Goal: Find specific page/section: Find specific page/section

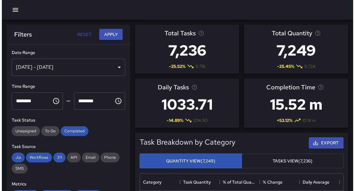
scroll to position [180, 199]
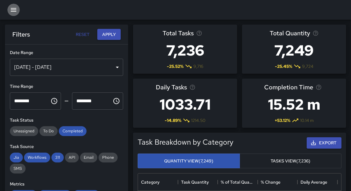
click at [10, 10] on icon "button" at bounding box center [13, 9] width 7 height 7
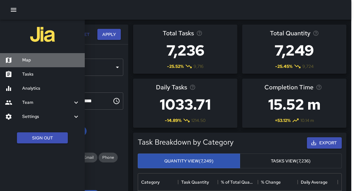
click at [32, 62] on h6 "Map" at bounding box center [51, 60] width 58 height 7
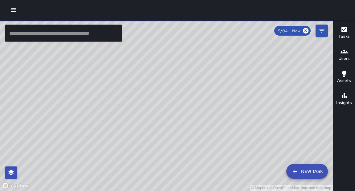
click at [58, 40] on input "text" at bounding box center [63, 33] width 117 height 17
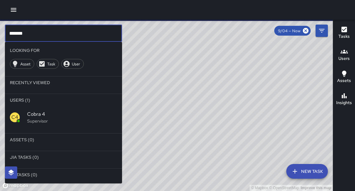
type input "*******"
click at [33, 117] on span "Cobra 4" at bounding box center [72, 114] width 90 height 7
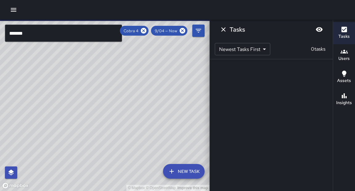
drag, startPoint x: 141, startPoint y: 110, endPoint x: 138, endPoint y: 113, distance: 3.9
click at [138, 113] on div "© Mapbox © OpenStreetMap Improve this map" at bounding box center [104, 106] width 209 height 172
click at [146, 31] on icon at bounding box center [144, 31] width 6 height 6
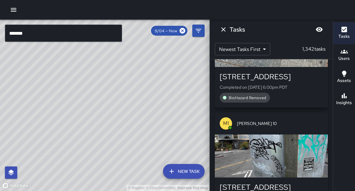
scroll to position [114, 0]
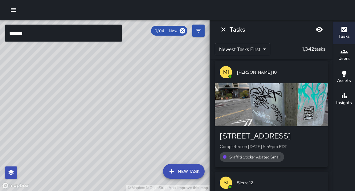
click at [47, 35] on input "*******" at bounding box center [63, 33] width 117 height 17
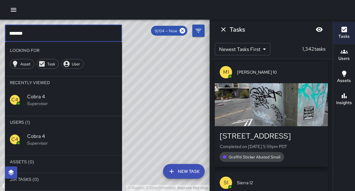
click at [190, 105] on div "© Mapbox © OpenStreetMap Improve this map" at bounding box center [104, 106] width 209 height 172
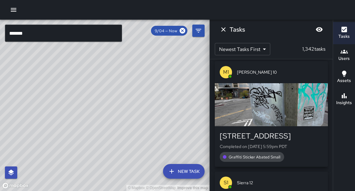
click at [157, 130] on div "© Mapbox © OpenStreetMap Improve this map" at bounding box center [104, 106] width 209 height 172
drag, startPoint x: 166, startPoint y: 108, endPoint x: 143, endPoint y: 118, distance: 24.8
click at [143, 118] on div "© Mapbox © OpenStreetMap Improve this map" at bounding box center [104, 106] width 209 height 172
drag, startPoint x: 137, startPoint y: 99, endPoint x: 147, endPoint y: 91, distance: 12.7
click at [147, 91] on div "© Mapbox © OpenStreetMap Improve this map" at bounding box center [104, 106] width 209 height 172
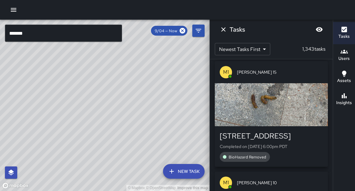
scroll to position [225, 0]
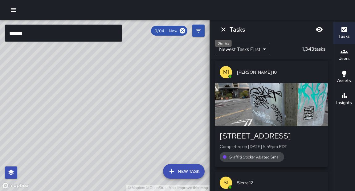
click at [221, 34] on button "Dismiss" at bounding box center [223, 29] width 12 height 12
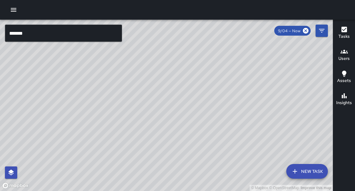
drag, startPoint x: 219, startPoint y: 143, endPoint x: 241, endPoint y: 133, distance: 24.2
click at [241, 133] on div "© Mapbox © OpenStreetMap Improve this map" at bounding box center [166, 106] width 332 height 172
drag, startPoint x: 176, startPoint y: 140, endPoint x: 190, endPoint y: 111, distance: 32.1
click at [190, 111] on div "© Mapbox © OpenStreetMap Improve this map" at bounding box center [166, 106] width 332 height 172
drag, startPoint x: 171, startPoint y: 160, endPoint x: 184, endPoint y: 145, distance: 20.5
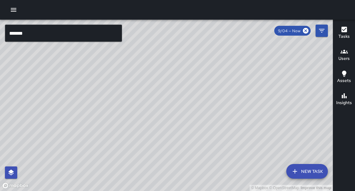
click at [184, 145] on div "© Mapbox © OpenStreetMap Improve this map" at bounding box center [166, 106] width 332 height 172
drag, startPoint x: 180, startPoint y: 139, endPoint x: 214, endPoint y: 134, distance: 33.9
click at [214, 134] on div "© Mapbox © OpenStreetMap Improve this map" at bounding box center [166, 106] width 332 height 172
drag, startPoint x: 215, startPoint y: 121, endPoint x: 218, endPoint y: 101, distance: 20.7
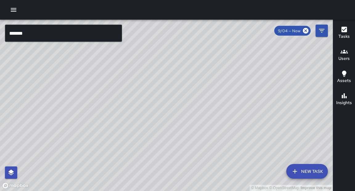
click at [219, 100] on div "© Mapbox © OpenStreetMap Improve this map" at bounding box center [166, 106] width 332 height 172
drag, startPoint x: 256, startPoint y: 134, endPoint x: 266, endPoint y: 104, distance: 31.3
click at [266, 104] on div "© Mapbox © OpenStreetMap Improve this map" at bounding box center [166, 106] width 332 height 172
drag, startPoint x: 206, startPoint y: 87, endPoint x: 191, endPoint y: 121, distance: 36.9
click at [191, 121] on div "© Mapbox © OpenStreetMap Improve this map" at bounding box center [166, 106] width 332 height 172
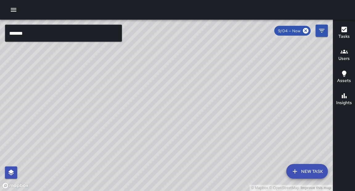
scroll to position [398, 0]
drag, startPoint x: 256, startPoint y: 128, endPoint x: 277, endPoint y: 70, distance: 61.9
click at [277, 70] on div "© Mapbox © OpenStreetMap Improve this map" at bounding box center [166, 106] width 332 height 172
drag, startPoint x: 153, startPoint y: 151, endPoint x: 162, endPoint y: 131, distance: 22.4
click at [162, 131] on div "© Mapbox © OpenStreetMap Improve this map" at bounding box center [166, 106] width 332 height 172
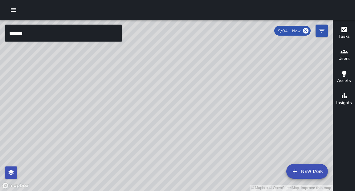
drag, startPoint x: 177, startPoint y: 79, endPoint x: 164, endPoint y: 148, distance: 70.3
click at [161, 160] on div "© Mapbox © OpenStreetMap Improve this map" at bounding box center [166, 106] width 332 height 172
drag, startPoint x: 174, startPoint y: 115, endPoint x: 199, endPoint y: 131, distance: 28.9
click at [199, 131] on div "© Mapbox © OpenStreetMap Improve this map" at bounding box center [166, 106] width 332 height 172
drag, startPoint x: 197, startPoint y: 143, endPoint x: 197, endPoint y: 140, distance: 3.1
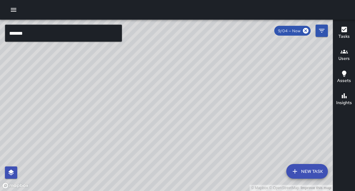
click at [197, 140] on div "© Mapbox © OpenStreetMap Improve this map" at bounding box center [166, 106] width 332 height 172
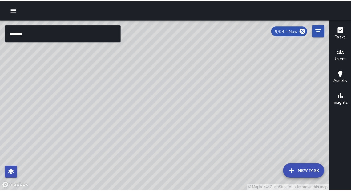
scroll to position [1054, 0]
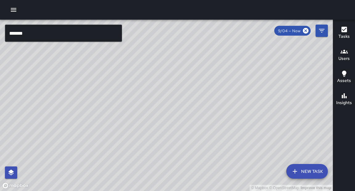
click at [16, 9] on icon "button" at bounding box center [13, 9] width 7 height 7
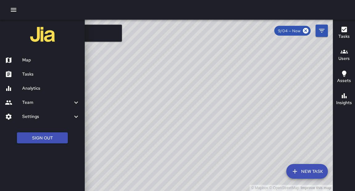
click at [33, 74] on h6 "Tasks" at bounding box center [51, 74] width 58 height 7
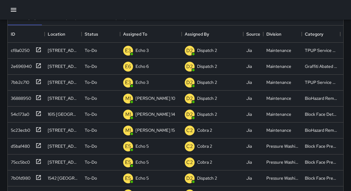
drag, startPoint x: 350, startPoint y: 86, endPoint x: 353, endPoint y: 38, distance: 48.1
click at [351, 38] on html "Search Search New Task To-Do (76) Skipped (99+) Completed (99+) ID Location Sta…" at bounding box center [175, 129] width 351 height 363
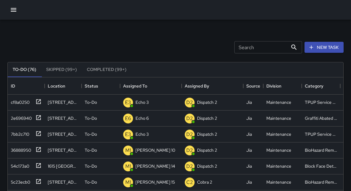
click at [252, 49] on input "Search" at bounding box center [261, 47] width 54 height 12
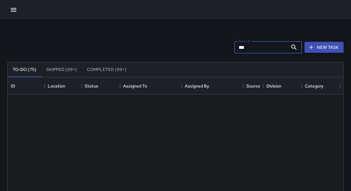
type input "***"
click at [98, 68] on button "Completed (99+)" at bounding box center [107, 69] width 50 height 15
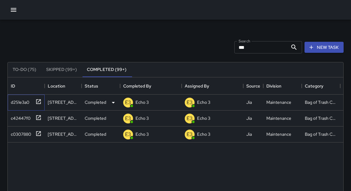
click at [38, 102] on icon at bounding box center [38, 101] width 5 height 5
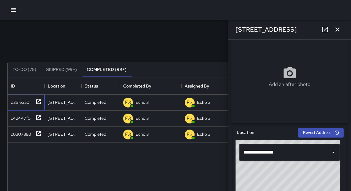
scroll to position [100, 0]
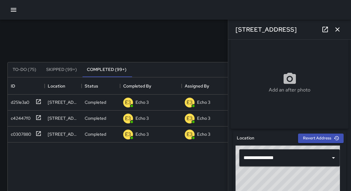
click at [340, 29] on icon "button" at bounding box center [337, 29] width 7 height 7
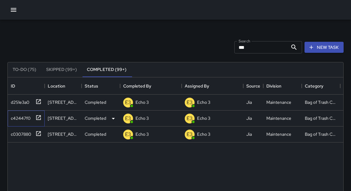
click at [38, 118] on icon at bounding box center [38, 117] width 5 height 5
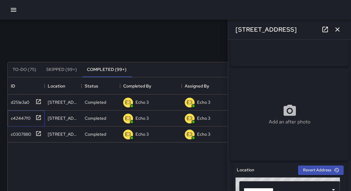
scroll to position [65, 0]
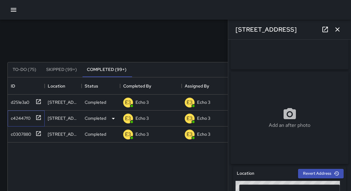
click at [40, 118] on icon at bounding box center [38, 117] width 5 height 5
click at [340, 30] on icon "button" at bounding box center [337, 29] width 7 height 7
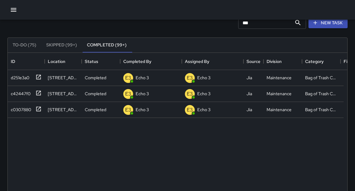
scroll to position [4, 4]
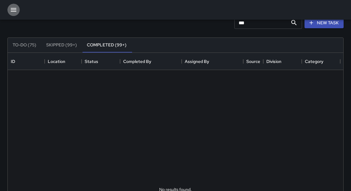
click at [17, 8] on icon "button" at bounding box center [13, 9] width 7 height 7
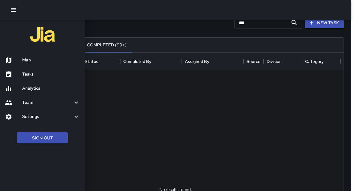
click at [27, 58] on h6 "Map" at bounding box center [51, 60] width 58 height 7
